Goal: Information Seeking & Learning: Find specific fact

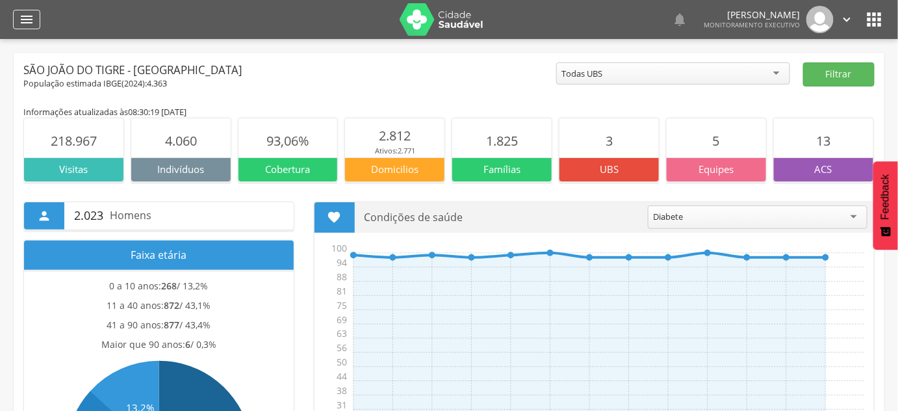
click at [23, 10] on div "" at bounding box center [26, 19] width 27 height 19
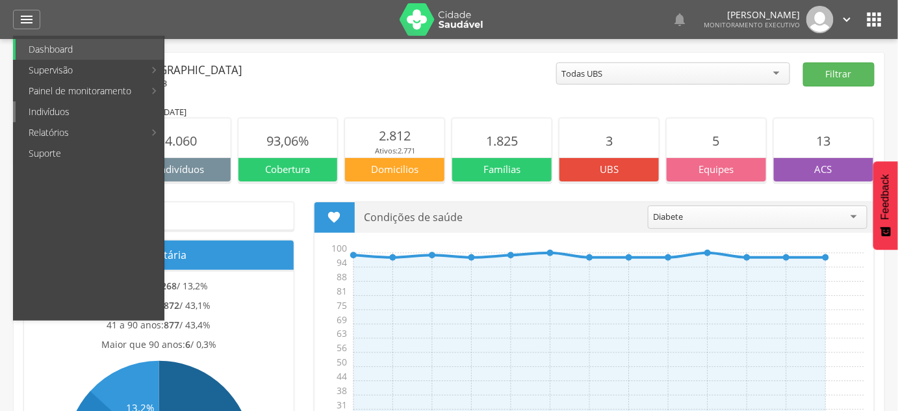
click at [73, 116] on link "Indivíduos" at bounding box center [90, 111] width 148 height 21
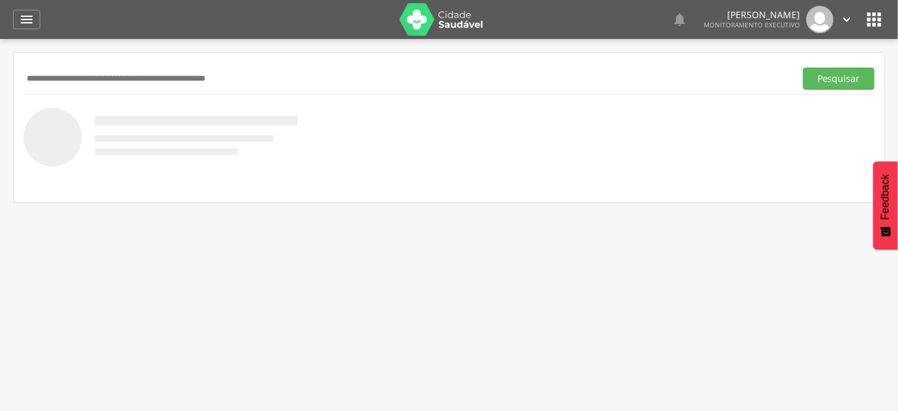
click at [152, 72] on input "text" at bounding box center [406, 79] width 767 height 22
click at [803, 68] on button "Pesquisar" at bounding box center [838, 79] width 71 height 22
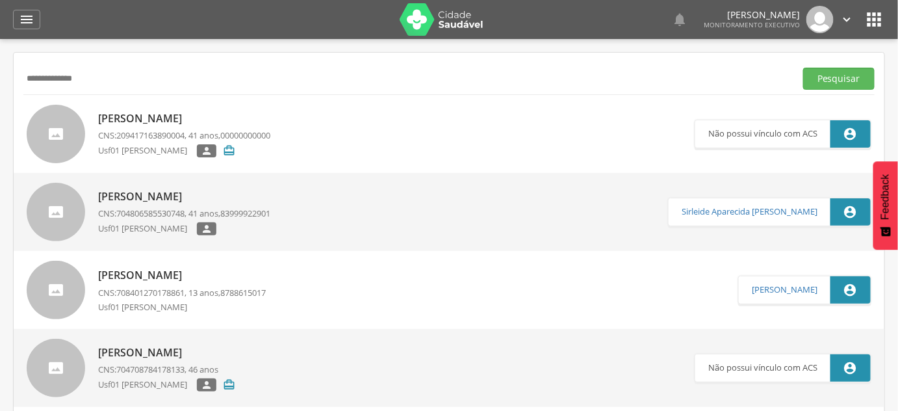
click at [297, 86] on input "**********" at bounding box center [406, 79] width 767 height 22
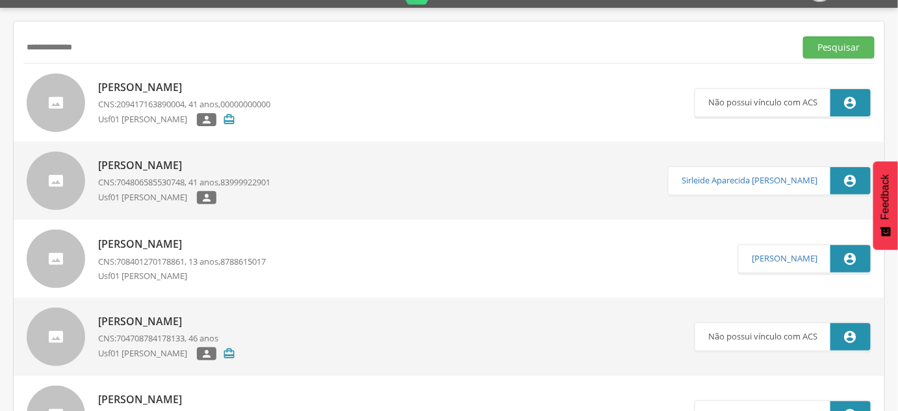
scroll to position [58, 0]
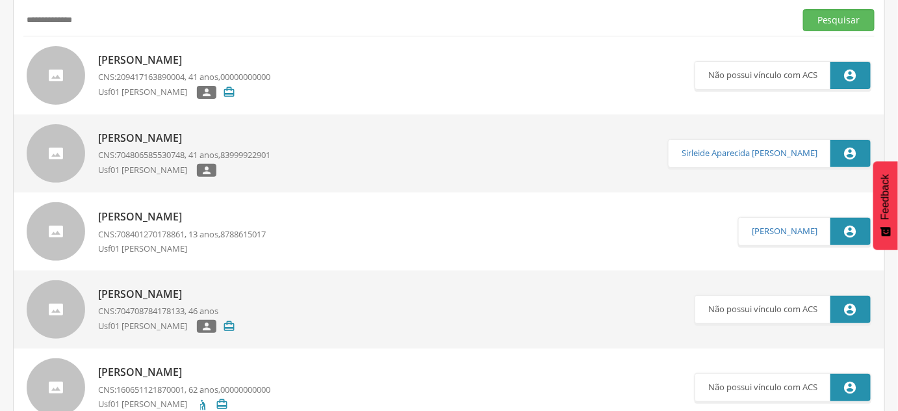
click at [128, 27] on input "**********" at bounding box center [406, 20] width 767 height 22
type input "**********"
click at [803, 9] on button "Pesquisar" at bounding box center [838, 20] width 71 height 22
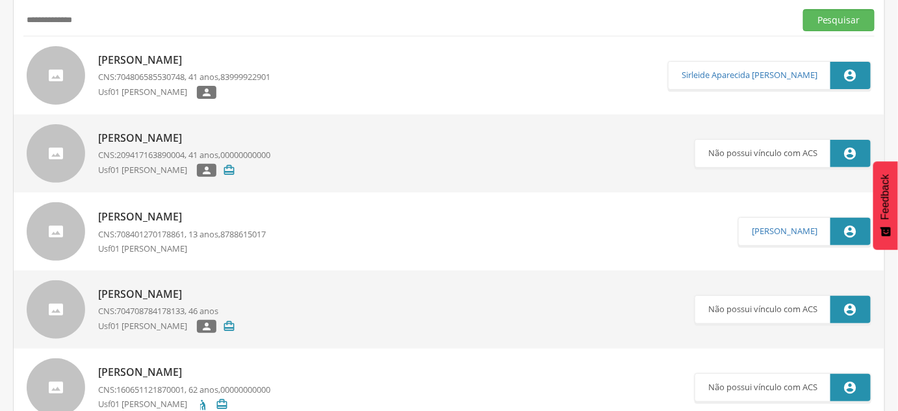
click at [196, 71] on p "CNS: 704806585530748 , 41 anos, 83999922901" at bounding box center [184, 77] width 172 height 12
type input "**********"
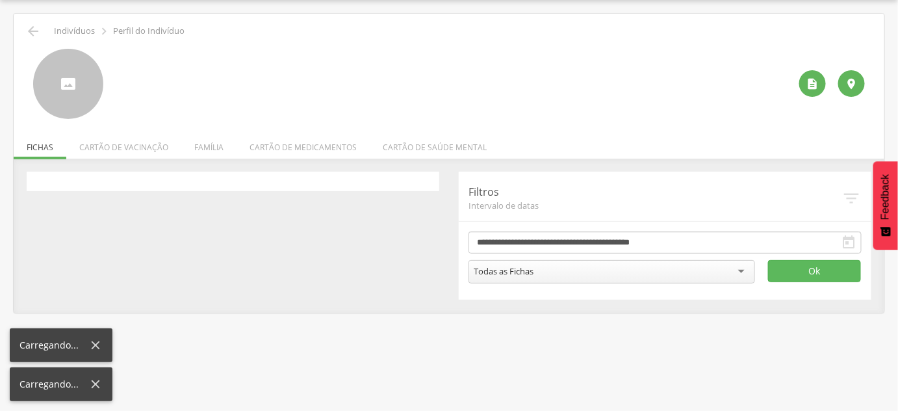
scroll to position [39, 0]
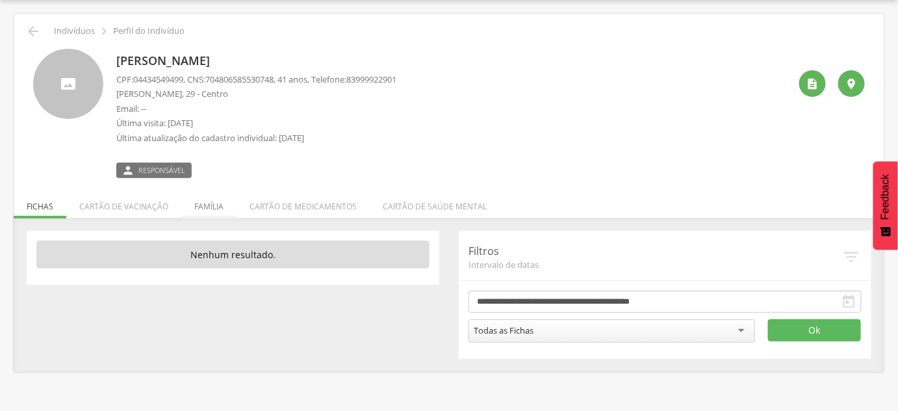
click at [216, 216] on li "Família" at bounding box center [208, 203] width 55 height 31
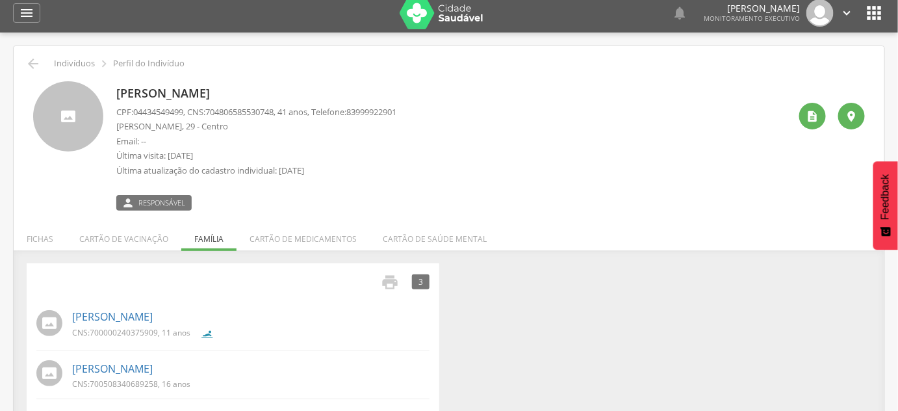
scroll to position [0, 0]
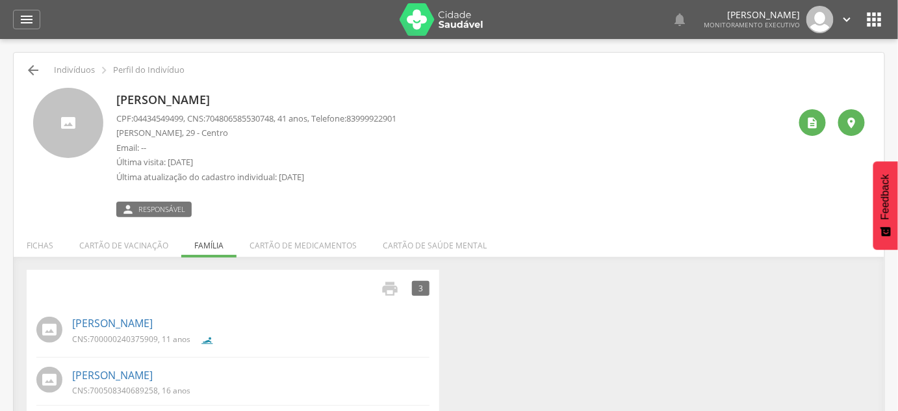
click at [24, 74] on div " Indivíduos  Perfil do Indivíduo" at bounding box center [448, 70] width 851 height 16
click at [27, 74] on icon "" at bounding box center [33, 70] width 16 height 16
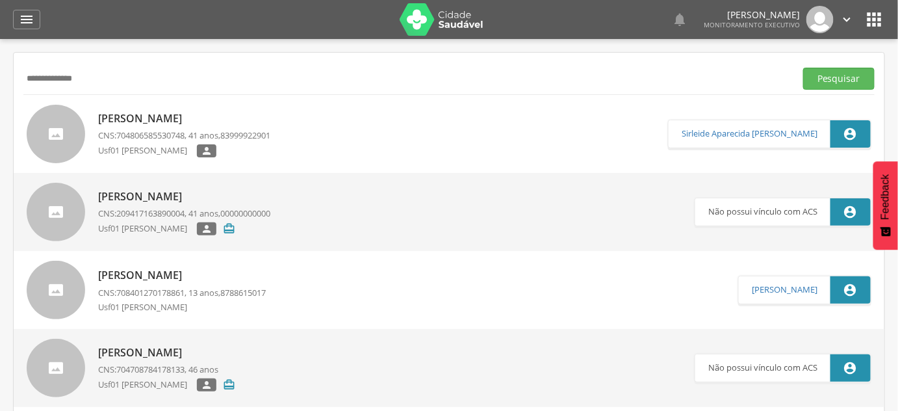
click at [117, 75] on input "**********" at bounding box center [406, 79] width 767 height 22
type input "**********"
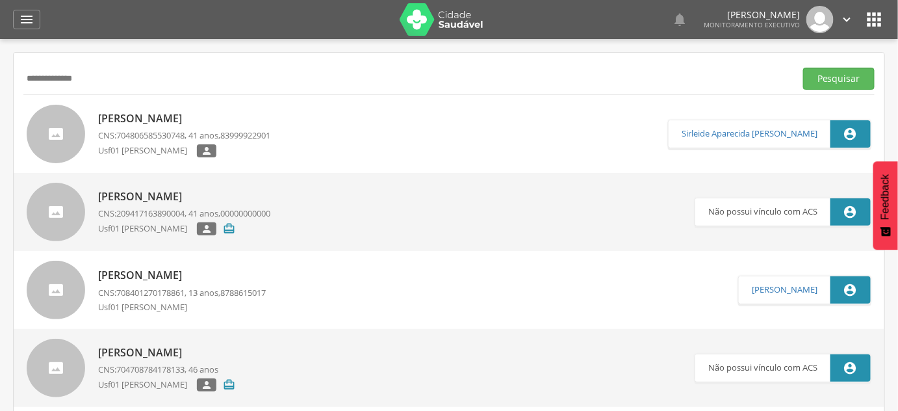
click at [803, 68] on button "Pesquisar" at bounding box center [838, 79] width 71 height 22
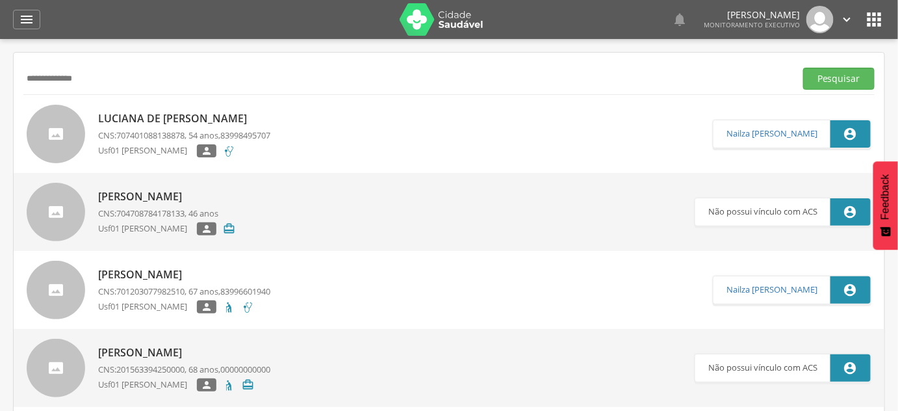
click at [161, 130] on span "707401088138878" at bounding box center [150, 135] width 68 height 12
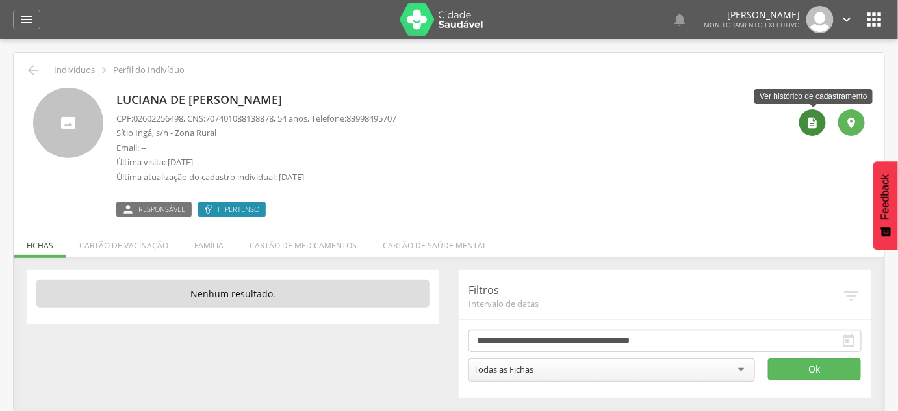
click at [816, 127] on icon "" at bounding box center [813, 122] width 13 height 13
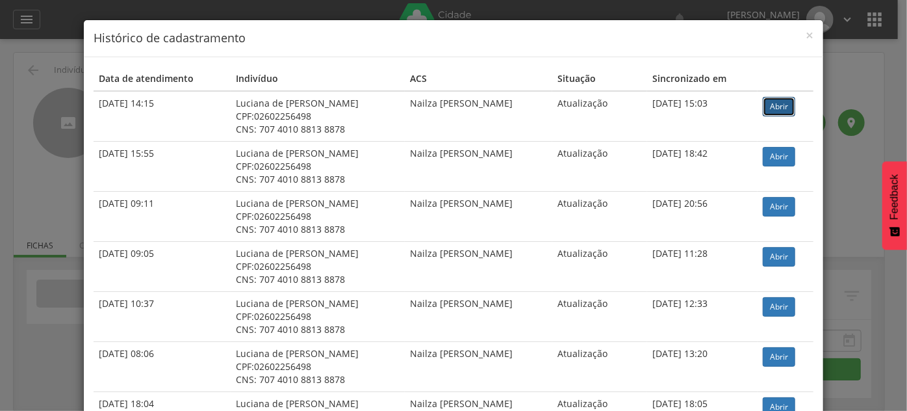
click at [766, 107] on link "Abrir" at bounding box center [779, 106] width 32 height 19
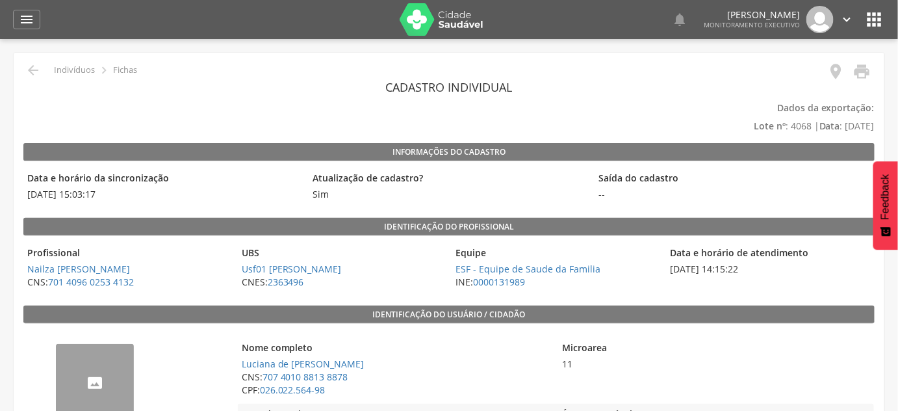
scroll to position [58, 0]
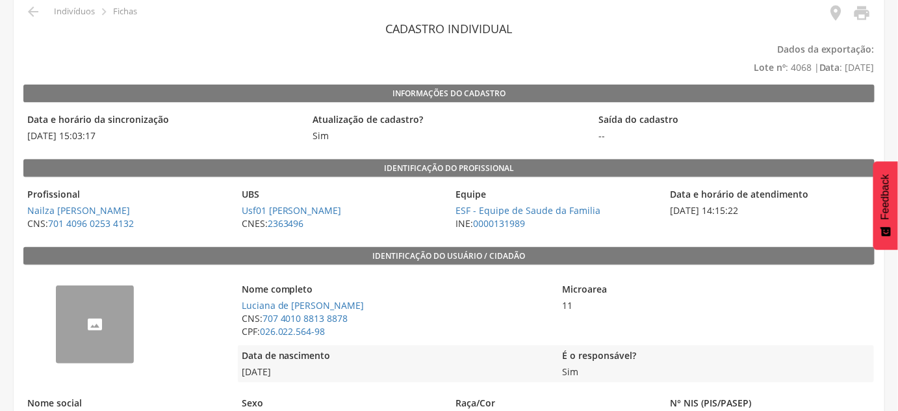
click at [409, 323] on span "CNS: 707 4010 8813 8878" at bounding box center [395, 318] width 315 height 13
drag, startPoint x: 357, startPoint y: 317, endPoint x: 263, endPoint y: 320, distance: 93.6
click at [263, 320] on span "CNS: 707 4010 8813 8878" at bounding box center [395, 318] width 315 height 13
copy link "707 4010 8813 8878"
click at [427, 309] on span "Luciana de [PERSON_NAME]" at bounding box center [395, 305] width 315 height 13
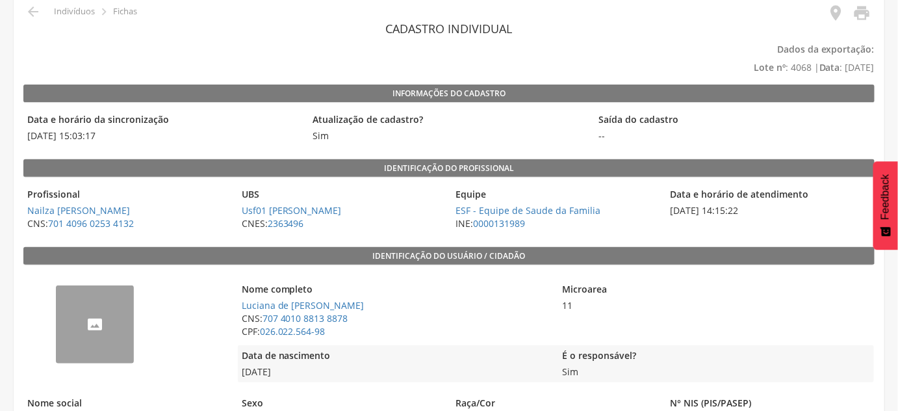
drag, startPoint x: 404, startPoint y: 303, endPoint x: 240, endPoint y: 305, distance: 163.1
click at [240, 305] on span "Luciana de [PERSON_NAME]" at bounding box center [395, 305] width 315 height 13
copy link "Luciana de [PERSON_NAME]"
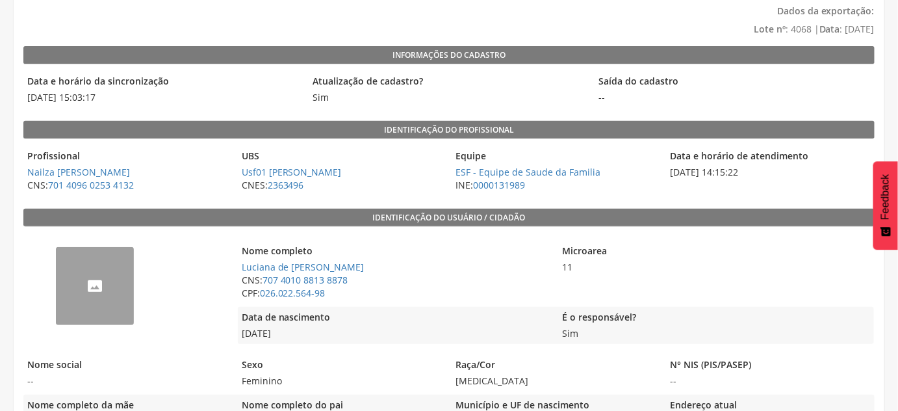
scroll to position [118, 0]
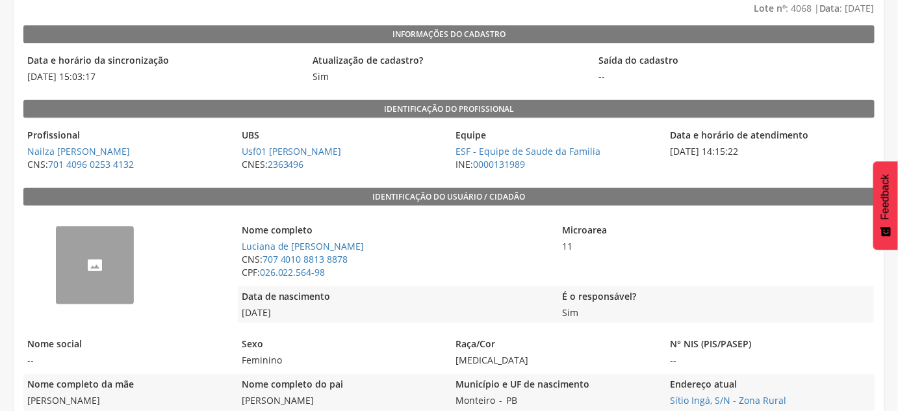
click at [356, 266] on span "CPF: 026.022.564-98" at bounding box center [395, 272] width 315 height 13
drag, startPoint x: 352, startPoint y: 272, endPoint x: 261, endPoint y: 271, distance: 91.0
click at [261, 271] on span "CPF: 026.022.564-98" at bounding box center [395, 272] width 315 height 13
copy link "026.022.564-98"
click at [472, 268] on span "CPF: 026.022.564-98" at bounding box center [395, 272] width 315 height 13
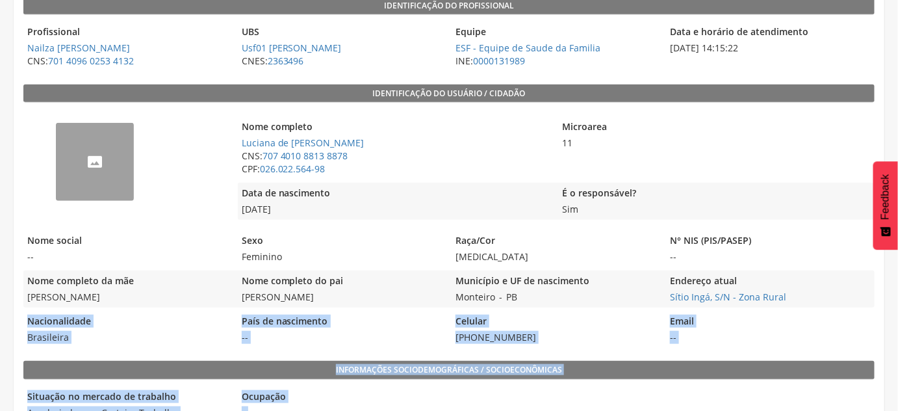
scroll to position [228, 0]
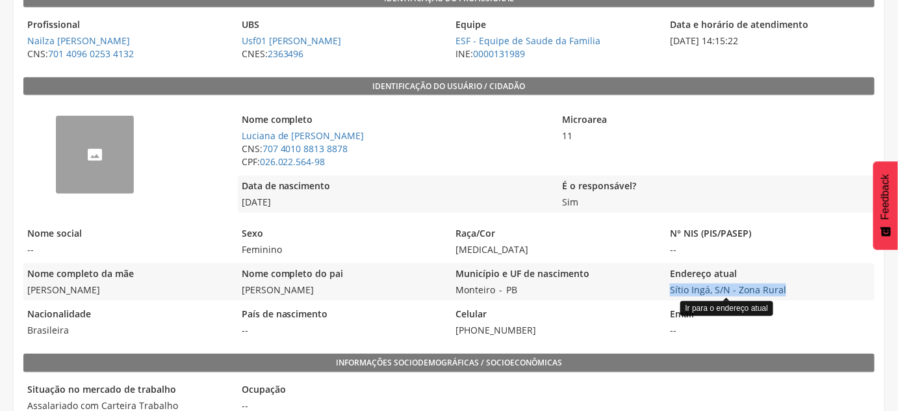
drag, startPoint x: 796, startPoint y: 398, endPoint x: 670, endPoint y: 289, distance: 167.2
click at [670, 289] on span "Sítio Ingá, S/N - Zona Rural Ir para o endereço atual" at bounding box center [770, 289] width 208 height 13
copy link "Sítio Ingá, S/N - Zona Rural"
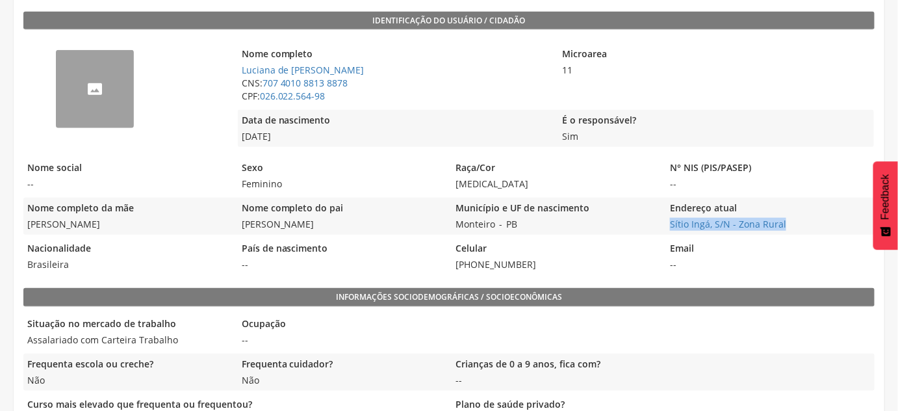
scroll to position [295, 0]
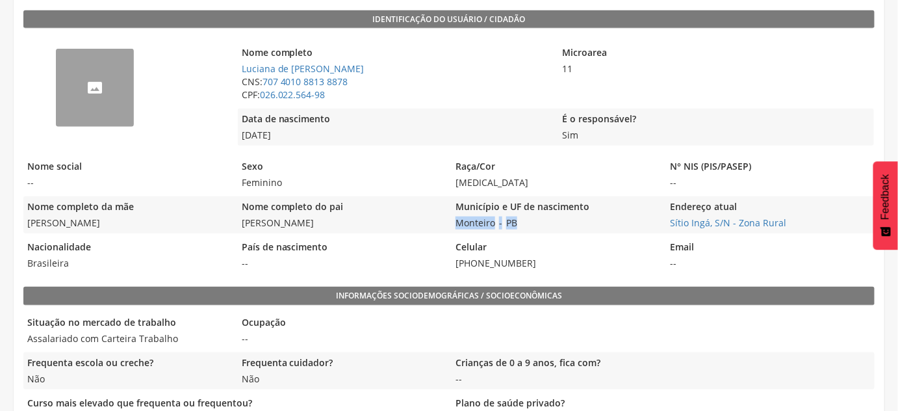
drag, startPoint x: 546, startPoint y: 215, endPoint x: 454, endPoint y: 217, distance: 92.3
click at [454, 217] on div "Município e UF de nascimento Monteiro - PB" at bounding box center [556, 214] width 208 height 37
copy div "Monteiro - PB"
